Goal: Task Accomplishment & Management: Complete application form

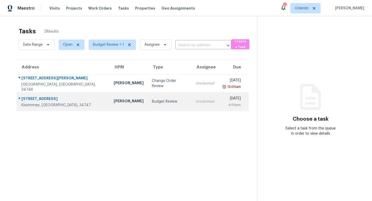
click at [156, 102] on div "Budget Review" at bounding box center [169, 101] width 35 height 5
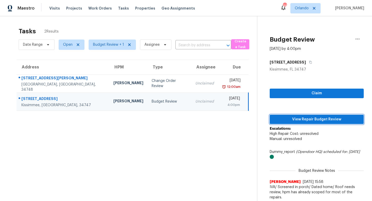
click at [312, 120] on span "View Repair Budget Review" at bounding box center [317, 119] width 86 height 6
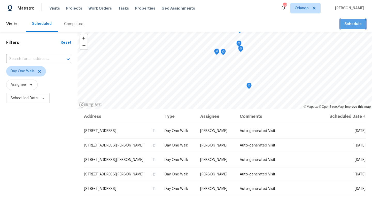
click at [352, 24] on span "Schedule" at bounding box center [353, 24] width 17 height 6
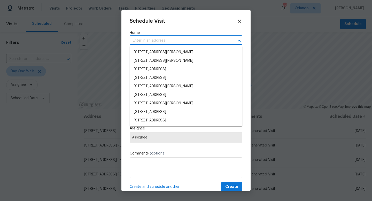
click at [144, 41] on input "text" at bounding box center [179, 41] width 98 height 8
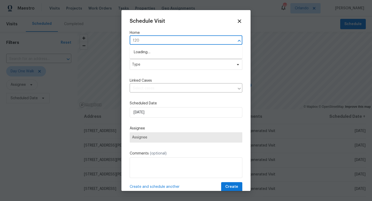
type input "1207"
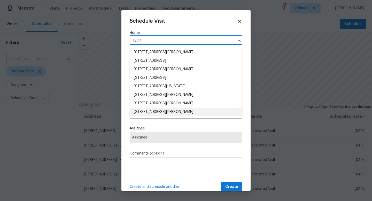
click at [158, 114] on li "1207 Helen St, Apopka, FL 32703" at bounding box center [186, 112] width 113 height 9
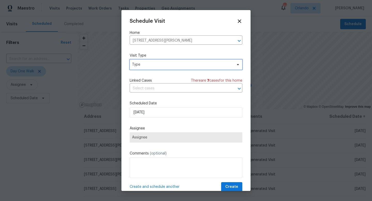
click at [153, 66] on span "Type" at bounding box center [182, 64] width 101 height 5
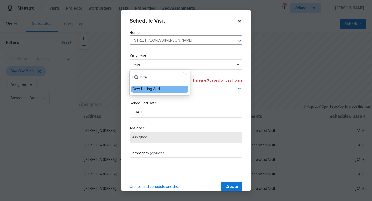
type input "new"
click at [148, 91] on div "New Listing Audit" at bounding box center [147, 89] width 29 height 5
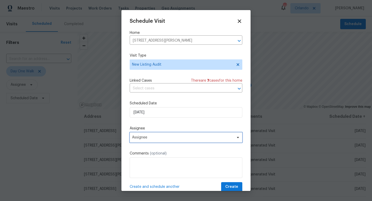
click at [151, 139] on span "Assignee" at bounding box center [182, 137] width 101 height 4
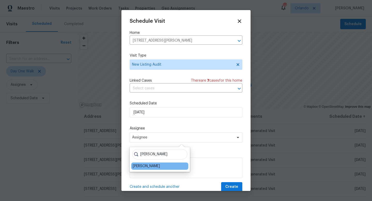
type input "josh"
click at [151, 169] on div "[PERSON_NAME]" at bounding box center [159, 166] width 57 height 7
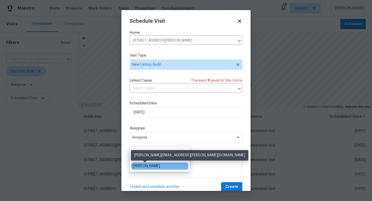
click at [145, 167] on div "[PERSON_NAME]" at bounding box center [146, 166] width 27 height 5
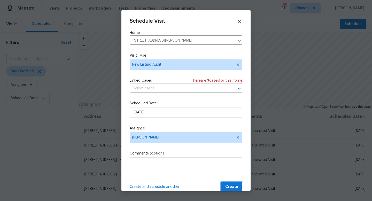
click at [230, 186] on span "Create" at bounding box center [231, 187] width 13 height 6
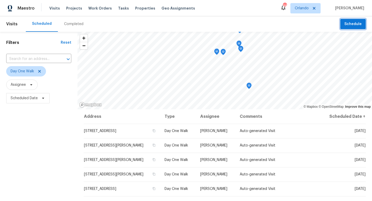
click at [352, 24] on span "Schedule" at bounding box center [353, 24] width 17 height 6
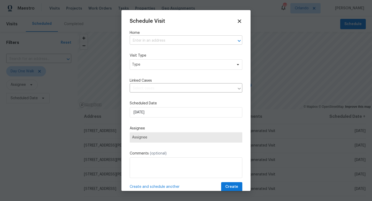
click at [147, 40] on input "text" at bounding box center [179, 41] width 98 height 8
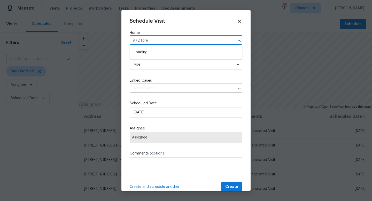
type input "972 fores"
click at [157, 52] on li "972 Forest Hill Dr, Minneola, FL 34715" at bounding box center [186, 52] width 113 height 9
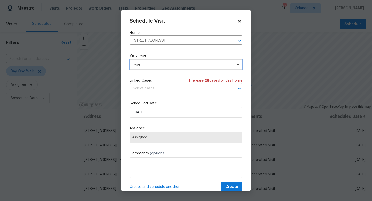
click at [147, 67] on span "Type" at bounding box center [182, 64] width 101 height 5
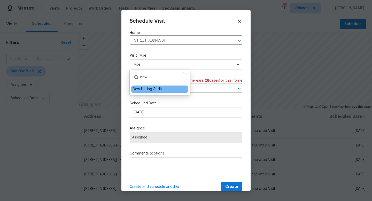
type input "new"
click at [153, 88] on div "New Listing Audit" at bounding box center [147, 89] width 29 height 5
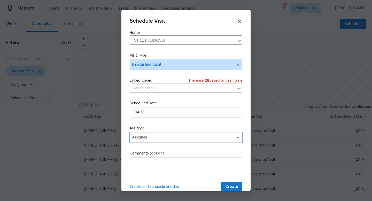
click at [148, 141] on span "Assignee" at bounding box center [186, 137] width 113 height 10
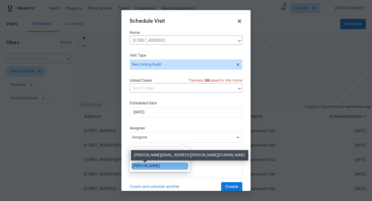
type input "josh"
click at [155, 168] on div "[PERSON_NAME]" at bounding box center [146, 166] width 27 height 5
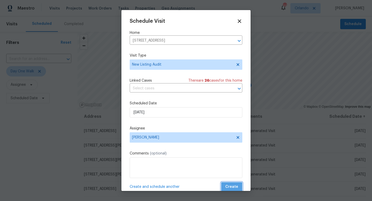
click at [232, 185] on span "Create" at bounding box center [231, 187] width 13 height 6
